Goal: Transaction & Acquisition: Purchase product/service

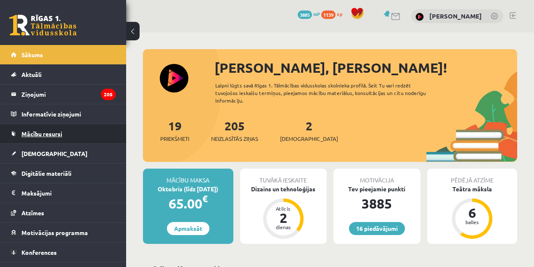
click at [30, 134] on span "Mācību resursi" at bounding box center [41, 134] width 41 height 8
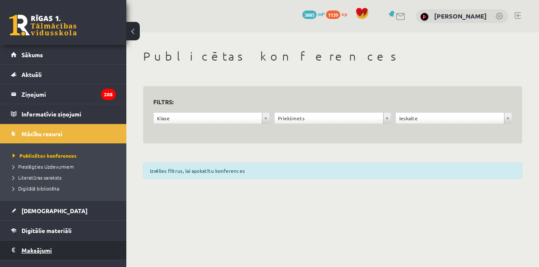
click at [43, 251] on legend "Maksājumi 0" at bounding box center [68, 250] width 94 height 19
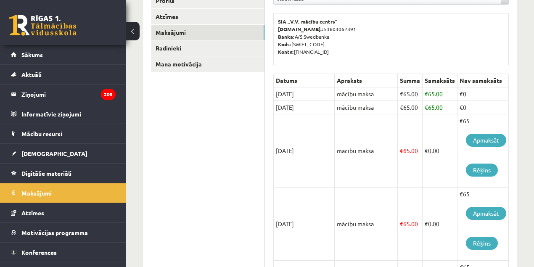
scroll to position [117, 0]
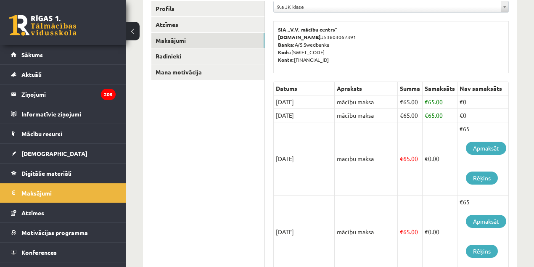
click at [280, 159] on td "[DATE]" at bounding box center [304, 158] width 61 height 73
drag, startPoint x: 280, startPoint y: 159, endPoint x: 305, endPoint y: 164, distance: 24.9
click at [300, 162] on td "[DATE]" at bounding box center [304, 158] width 61 height 73
click at [489, 147] on link "Apmaksāt" at bounding box center [486, 148] width 40 height 13
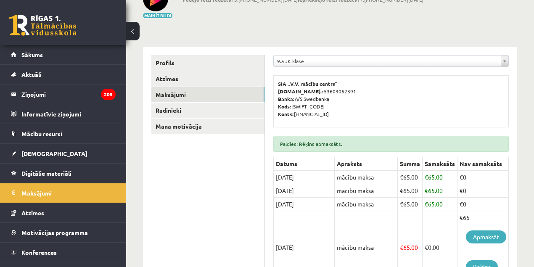
scroll to position [140, 0]
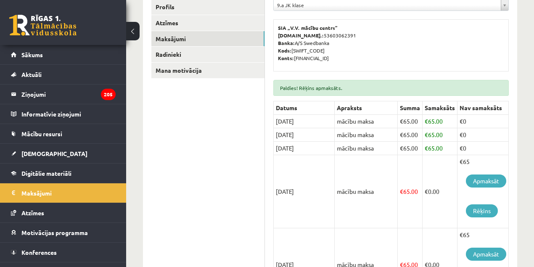
click at [291, 147] on td "[DATE]" at bounding box center [304, 148] width 61 height 13
drag, startPoint x: 291, startPoint y: 147, endPoint x: 325, endPoint y: 146, distance: 33.7
click at [325, 146] on td "[DATE]" at bounding box center [304, 148] width 61 height 13
click at [316, 148] on td "[DATE]" at bounding box center [304, 148] width 61 height 13
drag, startPoint x: 311, startPoint y: 147, endPoint x: 328, endPoint y: 139, distance: 18.3
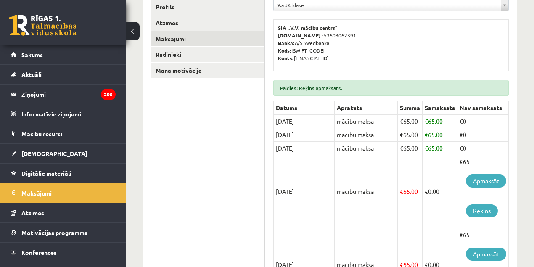
click at [327, 142] on td "[DATE]" at bounding box center [304, 148] width 61 height 13
drag, startPoint x: 460, startPoint y: 142, endPoint x: 274, endPoint y: 145, distance: 185.6
click at [274, 145] on tr "15/10/2025 mācību maksa € 65.00 € 65.00 €0" at bounding box center [391, 148] width 235 height 13
